Goal: Task Accomplishment & Management: Use online tool/utility

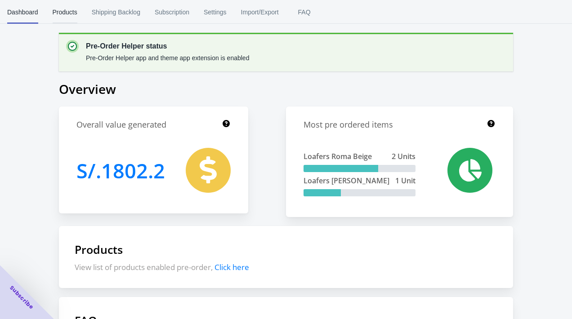
click at [74, 16] on span "Products" at bounding box center [65, 11] width 25 height 23
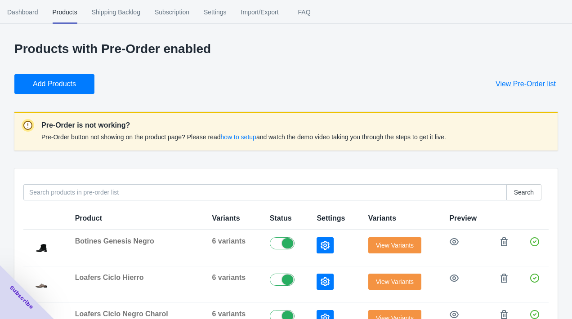
click at [65, 77] on button "Add Products" at bounding box center [54, 84] width 80 height 20
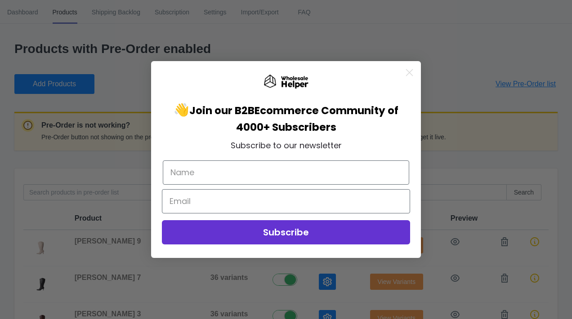
click at [410, 73] on icon "Close dialog" at bounding box center [409, 73] width 6 height 6
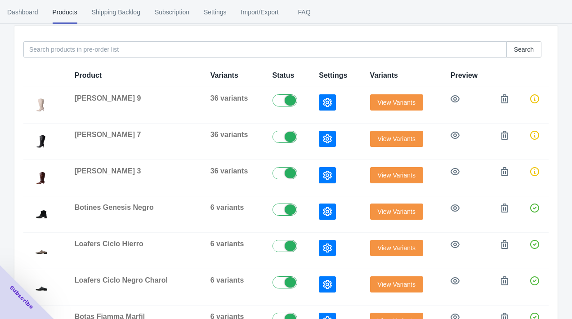
scroll to position [144, 0]
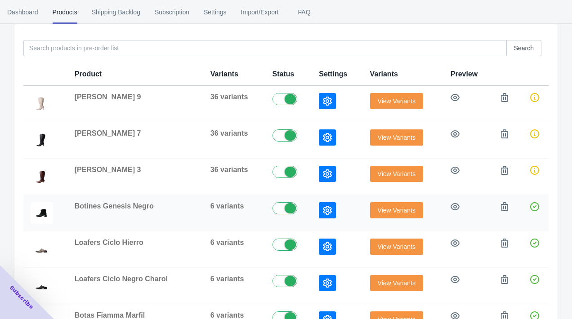
click at [203, 207] on td "6 variants" at bounding box center [234, 213] width 62 height 36
click at [210, 208] on span "6 variants" at bounding box center [227, 206] width 34 height 8
click at [371, 218] on button "View Variants" at bounding box center [396, 210] width 53 height 16
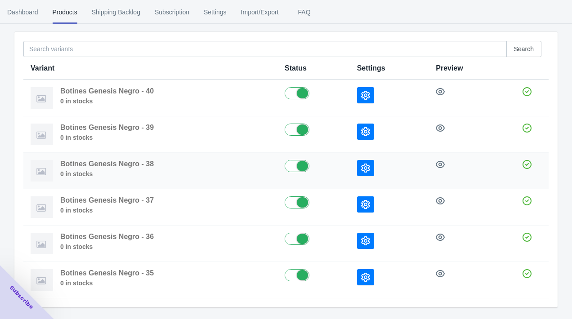
scroll to position [66, 0]
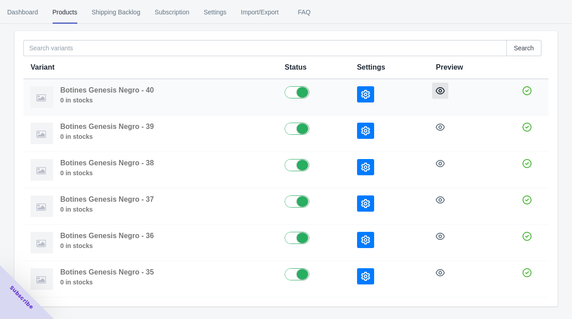
click at [444, 91] on icon "button" at bounding box center [440, 90] width 9 height 7
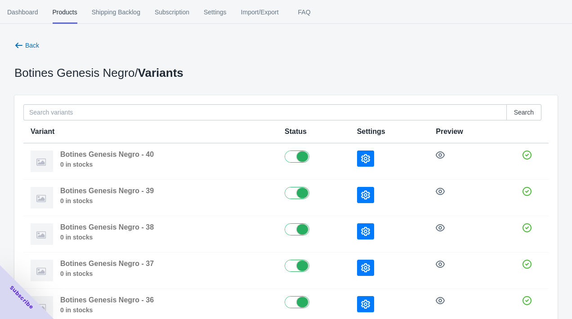
scroll to position [0, 0]
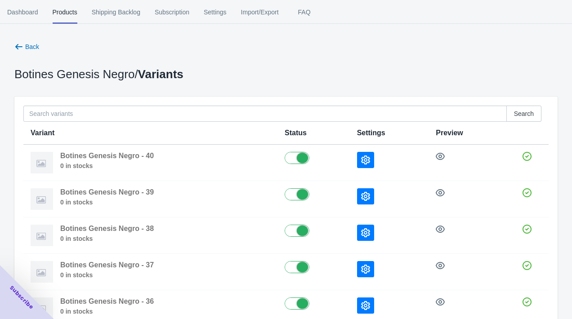
click at [10, 51] on div "Back Botines Genesis Negro / Variants Search Variant Status Settings Preview Bo…" at bounding box center [286, 229] width 572 height 374
click at [13, 51] on button "Back" at bounding box center [27, 47] width 32 height 16
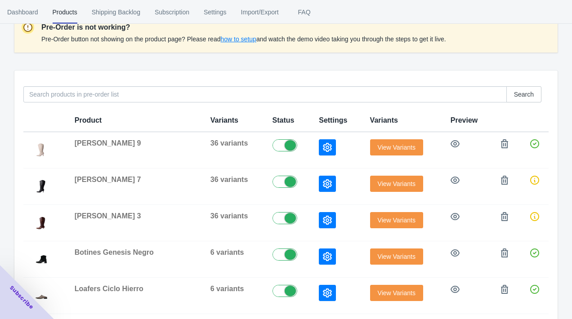
scroll to position [105, 0]
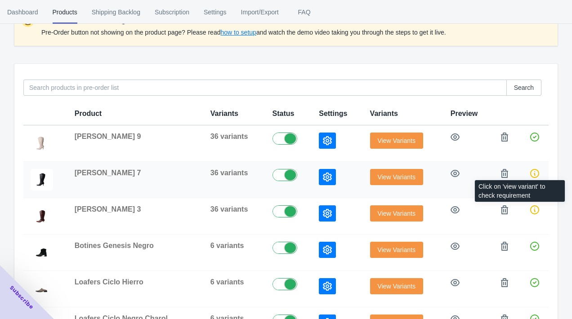
click at [535, 175] on icon at bounding box center [534, 173] width 9 height 9
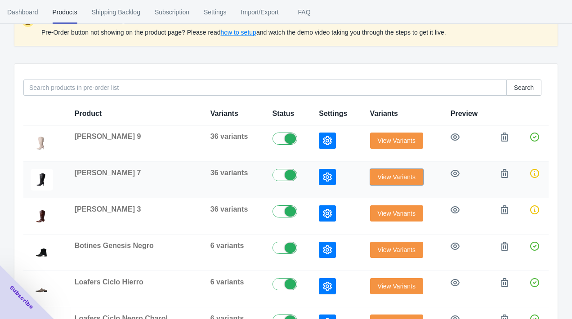
click at [395, 175] on span "View Variants" at bounding box center [397, 177] width 38 height 7
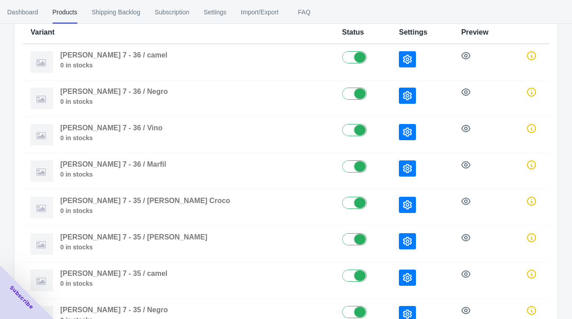
scroll to position [84, 0]
